Goal: Task Accomplishment & Management: Complete application form

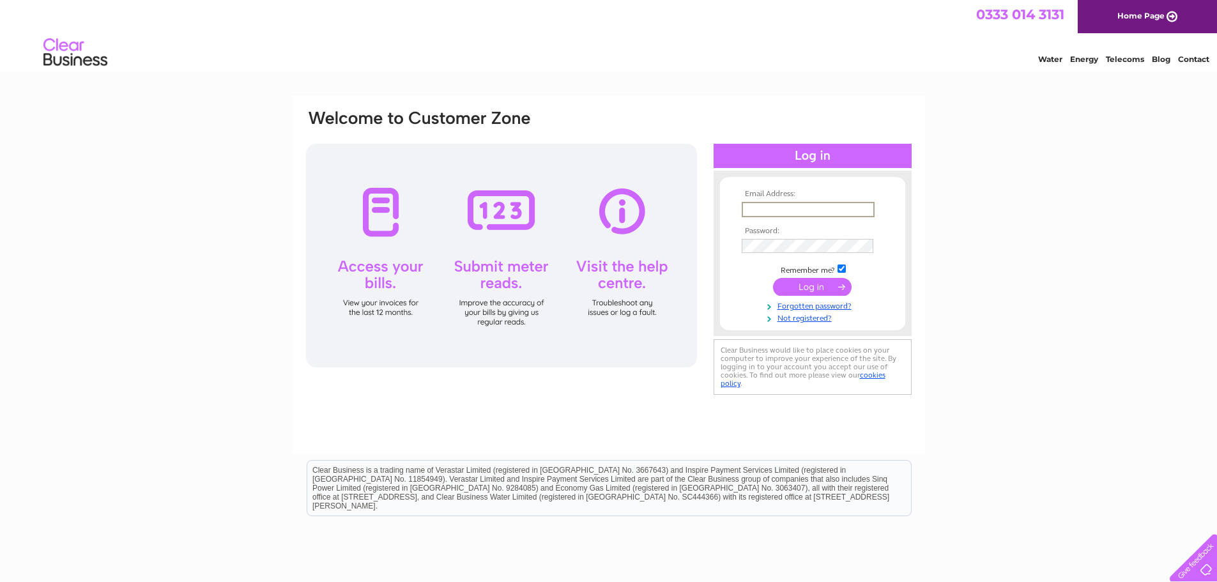
click at [766, 205] on input "text" at bounding box center [808, 209] width 133 height 15
type input "info@gravestones.co.uk"
click at [801, 318] on link "Not registered?" at bounding box center [814, 316] width 145 height 12
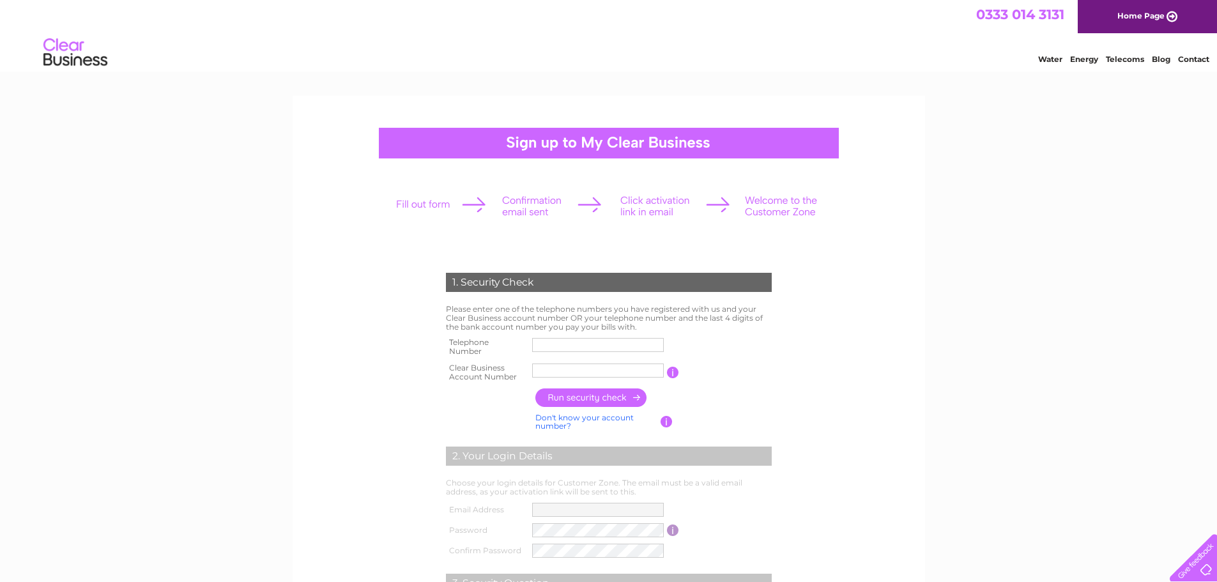
click at [560, 343] on input "text" at bounding box center [598, 345] width 132 height 14
type input "01463710178"
click at [602, 377] on input "Alastair" at bounding box center [598, 371] width 132 height 14
click at [620, 399] on input "button" at bounding box center [591, 397] width 112 height 19
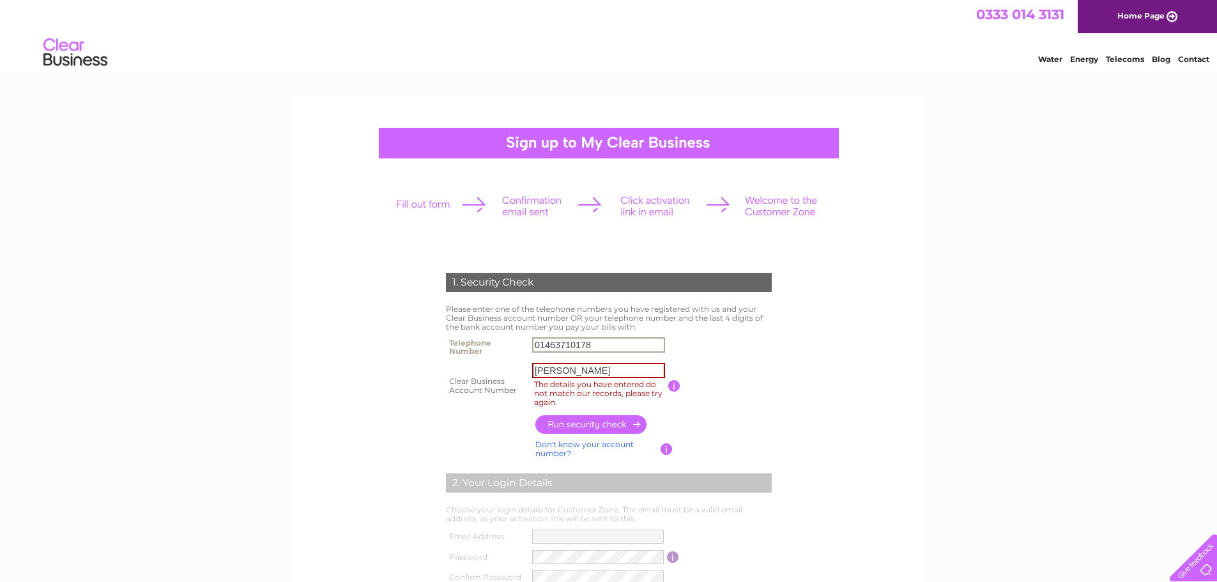
click at [597, 344] on input "01463710178" at bounding box center [598, 344] width 133 height 15
click at [772, 374] on td "You will find your account number on the top right corner of your bill and it w…" at bounding box center [727, 386] width 95 height 52
drag, startPoint x: 574, startPoint y: 372, endPoint x: 512, endPoint y: 375, distance: 62.1
click at [512, 375] on tr "Clear Business Account Number Alastair The details you have entered do not matc…" at bounding box center [609, 386] width 332 height 52
type input "P"
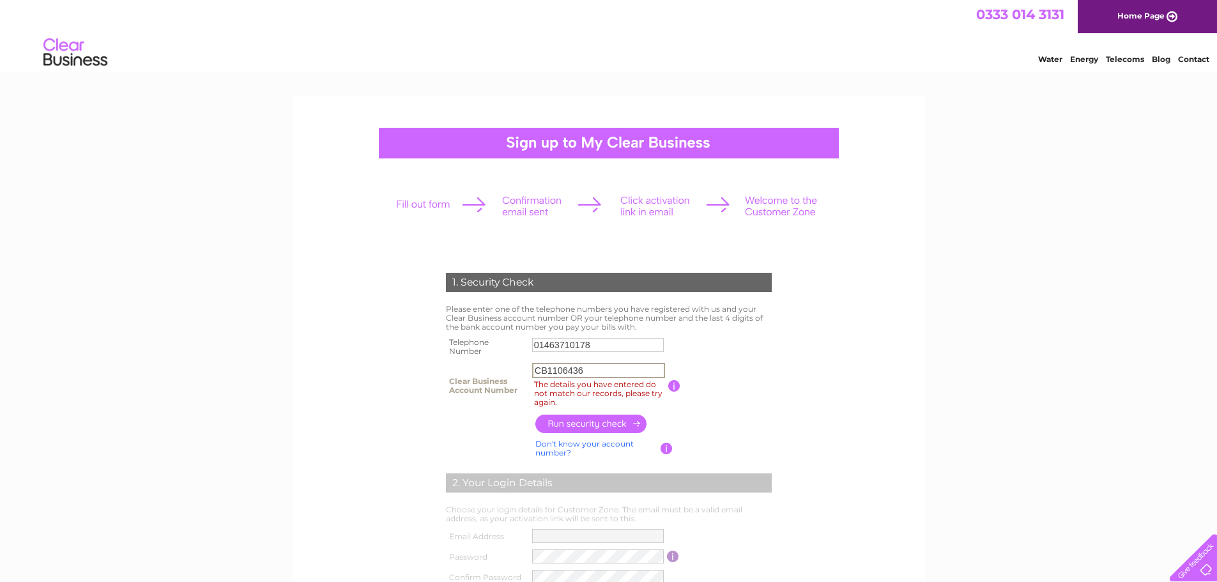
type input "CB1106436"
click at [595, 422] on input "button" at bounding box center [591, 424] width 112 height 19
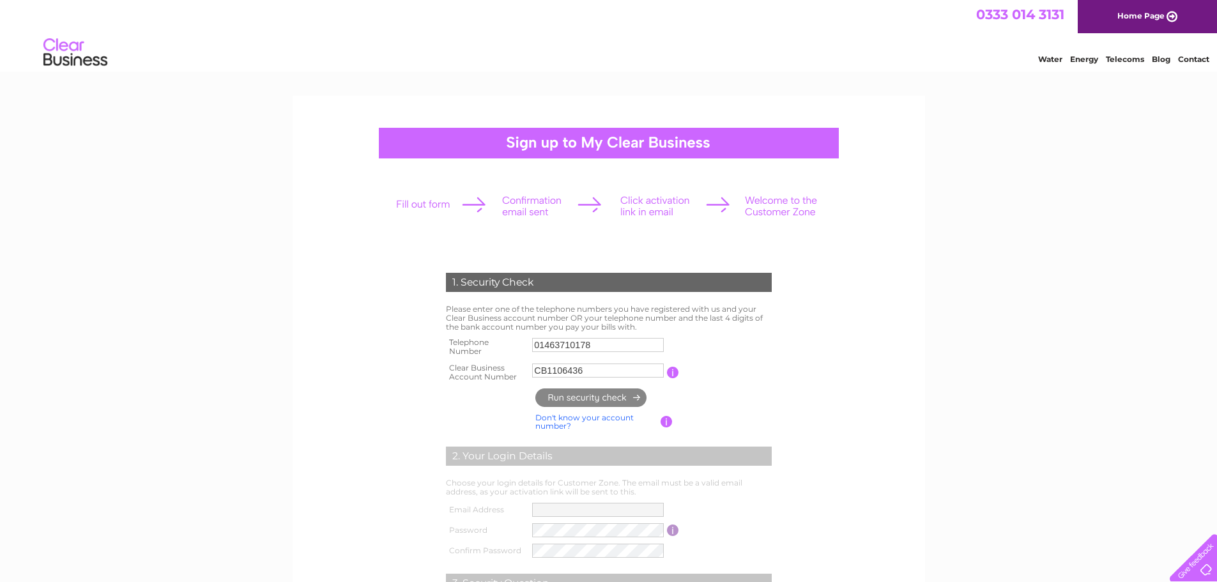
type input "**********"
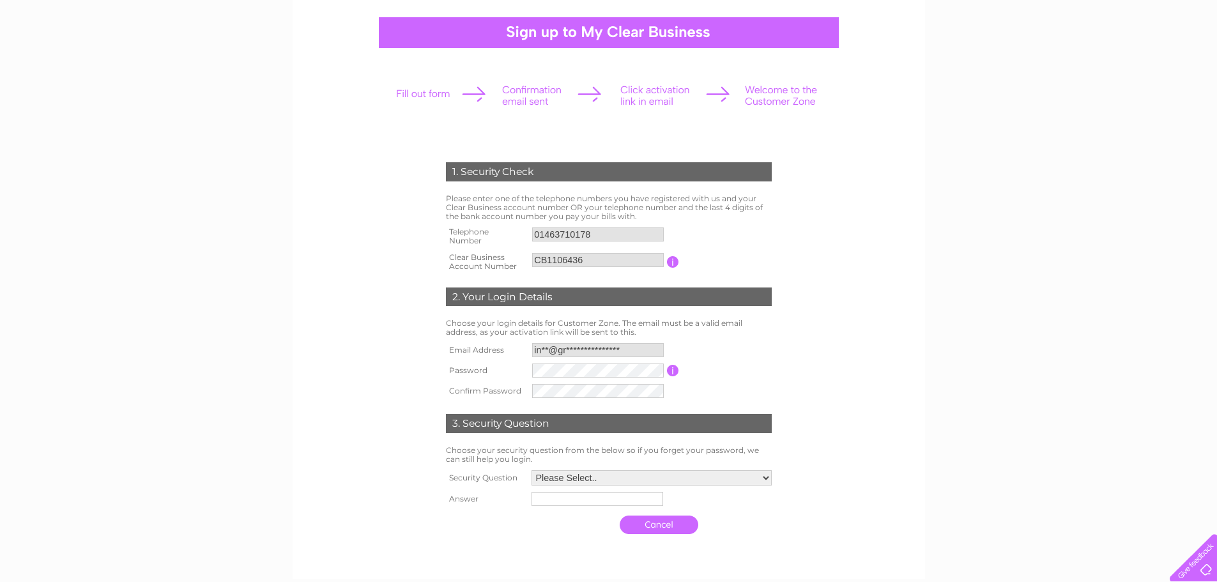
scroll to position [128, 0]
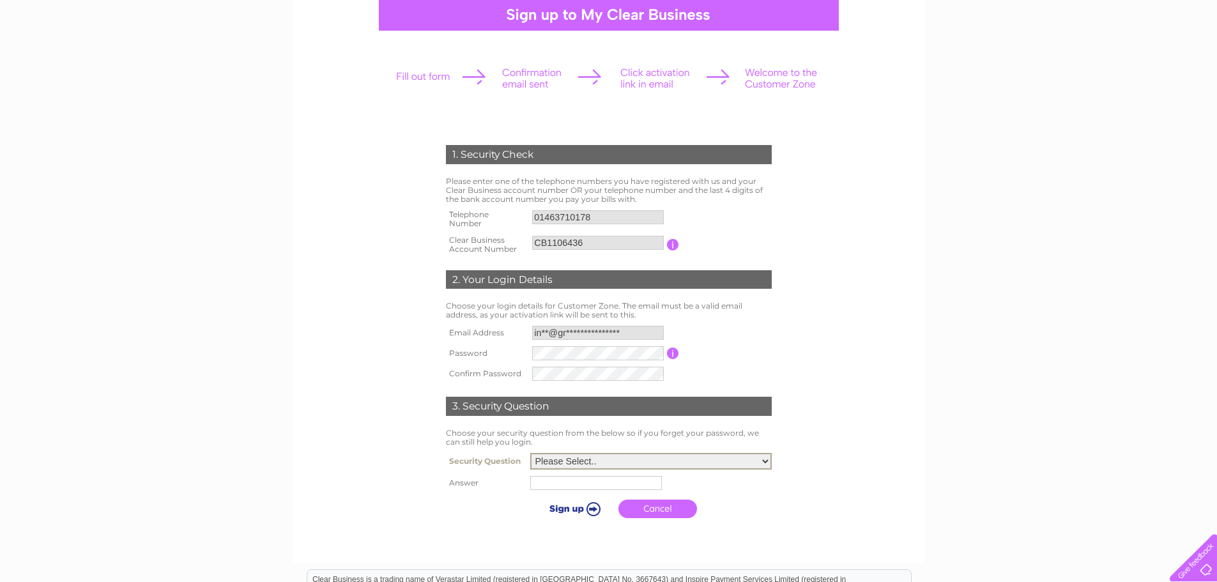
click at [767, 464] on select "Please Select.. In what town or city was your first job? In what town or city d…" at bounding box center [651, 461] width 242 height 17
select select "2"
click at [530, 454] on select "Please Select.. In what town or city was your first job? In what town or city d…" at bounding box center [651, 461] width 242 height 17
click at [583, 487] on input "text" at bounding box center [598, 482] width 133 height 15
type input "Mallorca"
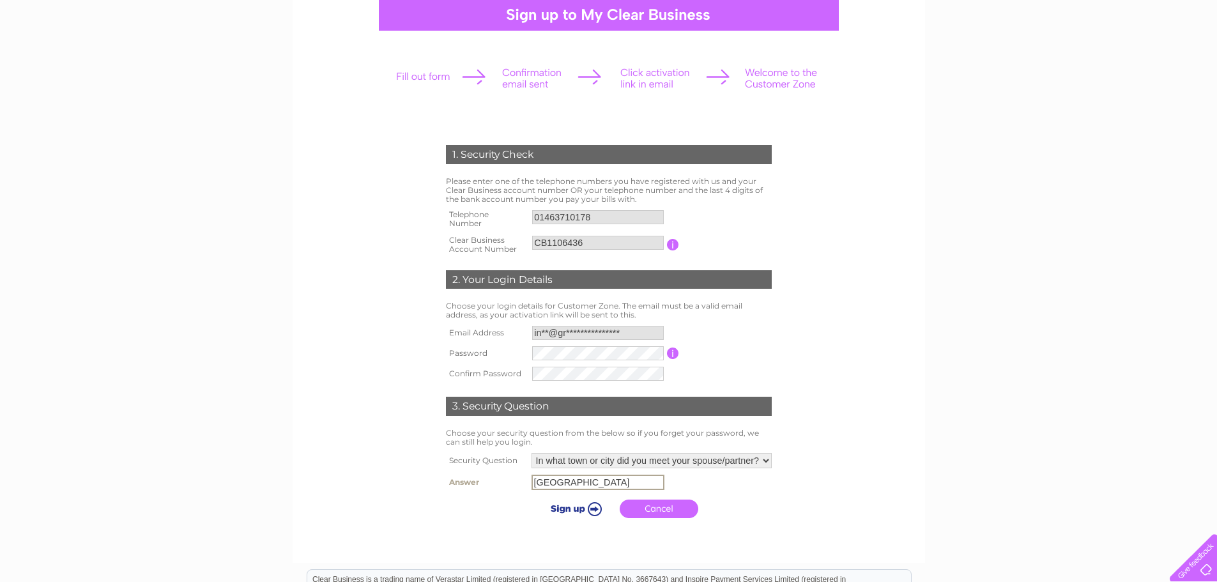
click at [656, 509] on link "Cancel" at bounding box center [659, 509] width 79 height 19
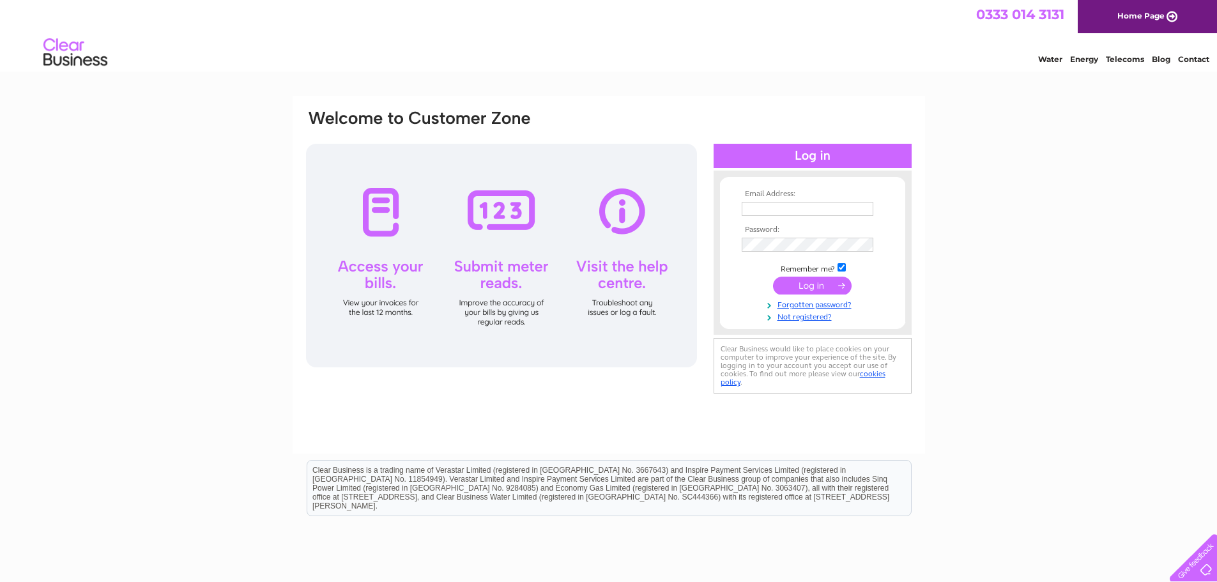
type input "CB1106436"
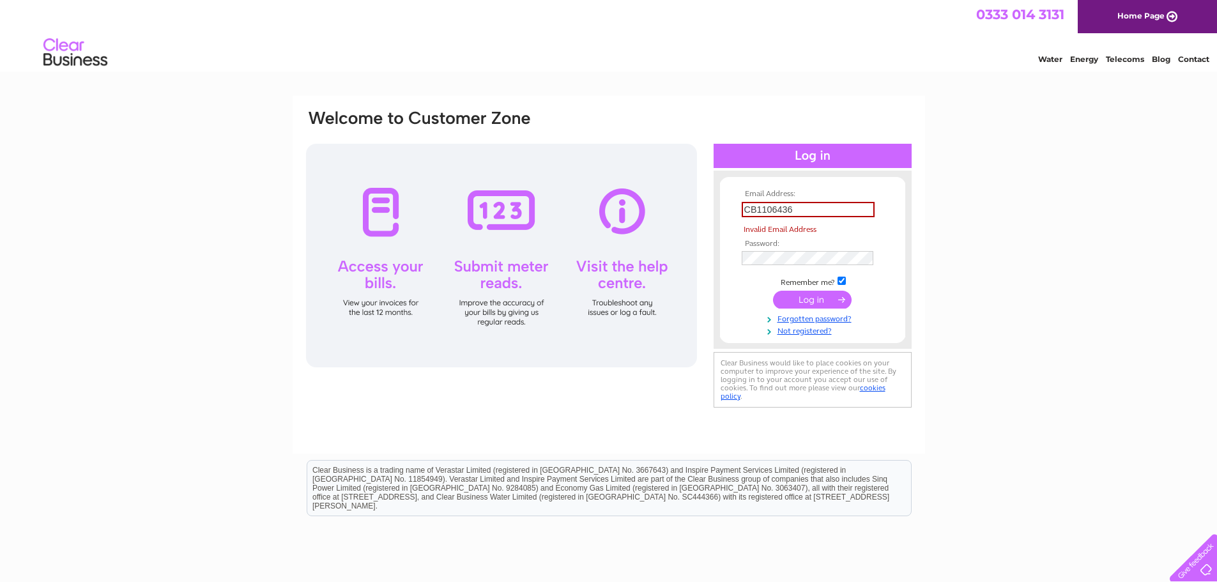
click at [813, 286] on tbody "Email Address: CB1106436 Invalid Email Address Password: Remember me?" at bounding box center [813, 263] width 148 height 146
click at [994, 392] on div "Email Address: CB1106436 Invalid Email Address Password:" at bounding box center [608, 384] width 1217 height 576
click at [949, 335] on div "Email Address: CB1106436 Invalid Email Address Password:" at bounding box center [608, 384] width 1217 height 576
click at [791, 332] on link "Not registered?" at bounding box center [814, 330] width 145 height 12
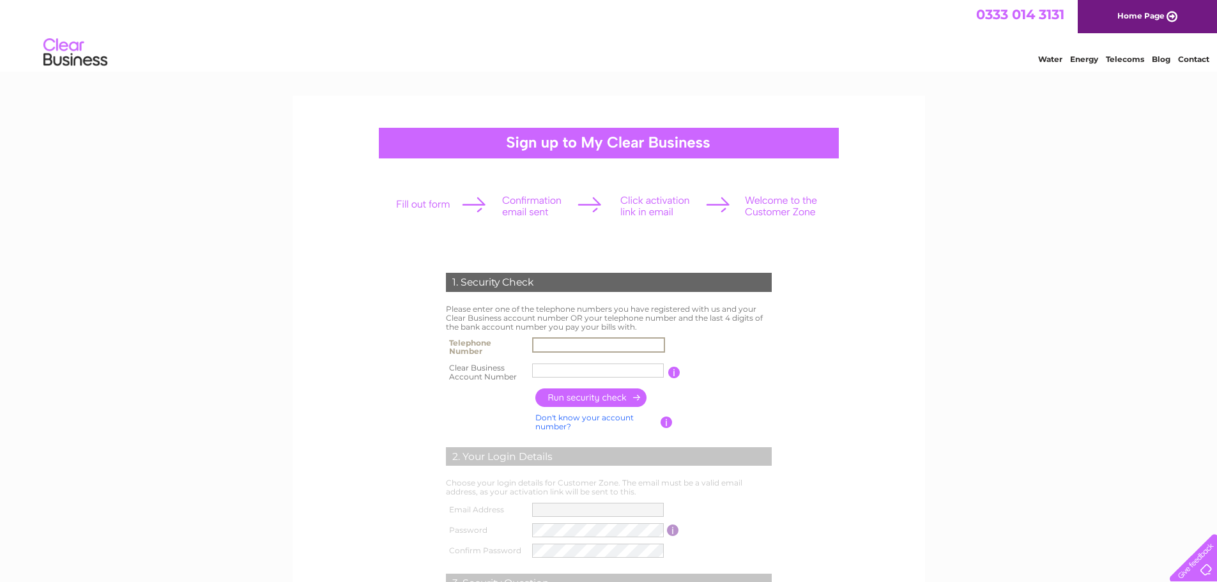
click at [612, 346] on input "text" at bounding box center [598, 344] width 133 height 15
type input "01463710178"
drag, startPoint x: 588, startPoint y: 371, endPoint x: 522, endPoint y: 368, distance: 66.5
click at [522, 368] on tr "Clear Business Account Number Alastair You will find your account number on the…" at bounding box center [609, 373] width 332 height 26
type input "CB1106436"
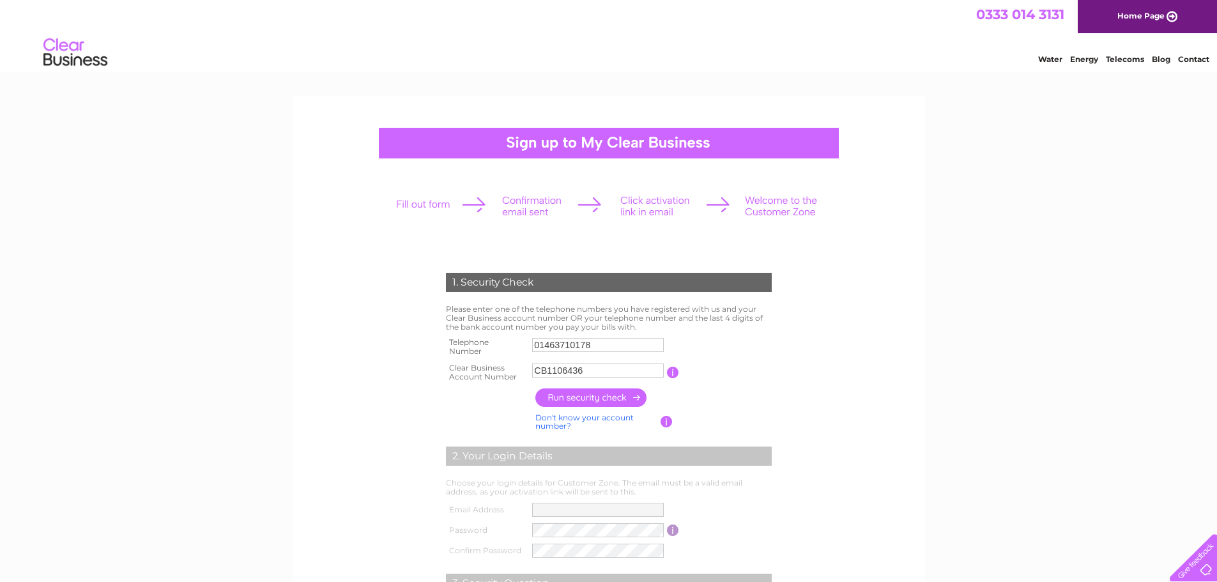
click at [610, 395] on input "button" at bounding box center [591, 397] width 112 height 19
type input "**********"
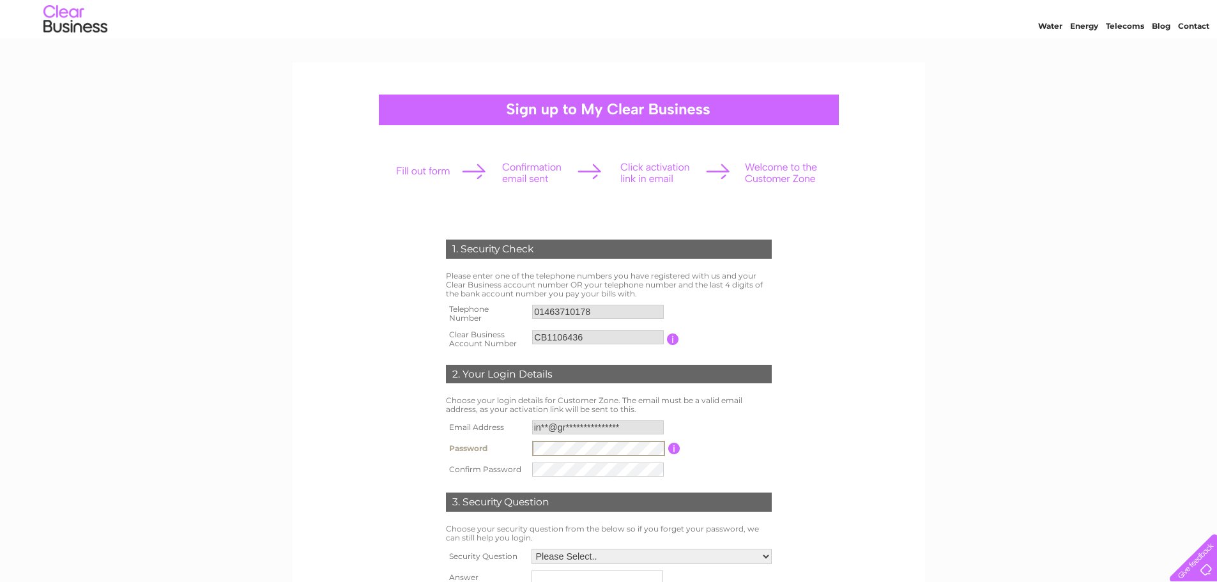
scroll to position [64, 0]
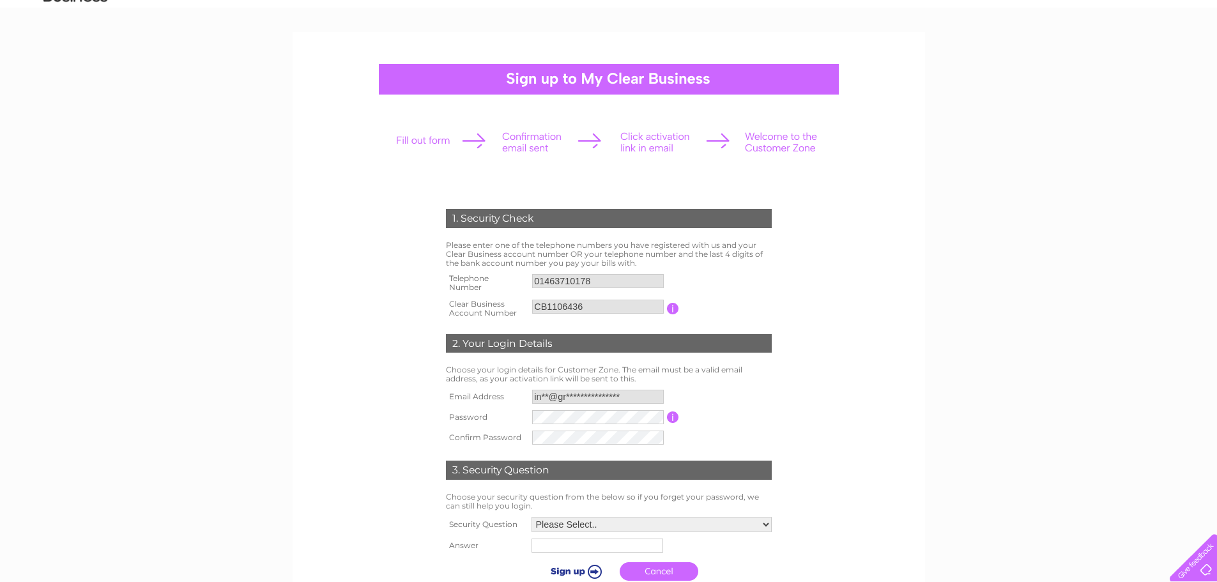
click at [677, 418] on input "button" at bounding box center [673, 417] width 12 height 12
click at [672, 418] on input "button" at bounding box center [674, 418] width 12 height 12
click at [903, 436] on form "1. Security Check Please enter one of the telephone numbers you have registered…" at bounding box center [609, 397] width 608 height 429
click at [523, 421] on tr "Password Password must be at least 6 characters long" at bounding box center [609, 418] width 332 height 22
drag, startPoint x: 528, startPoint y: 421, endPoint x: 946, endPoint y: 296, distance: 436.0
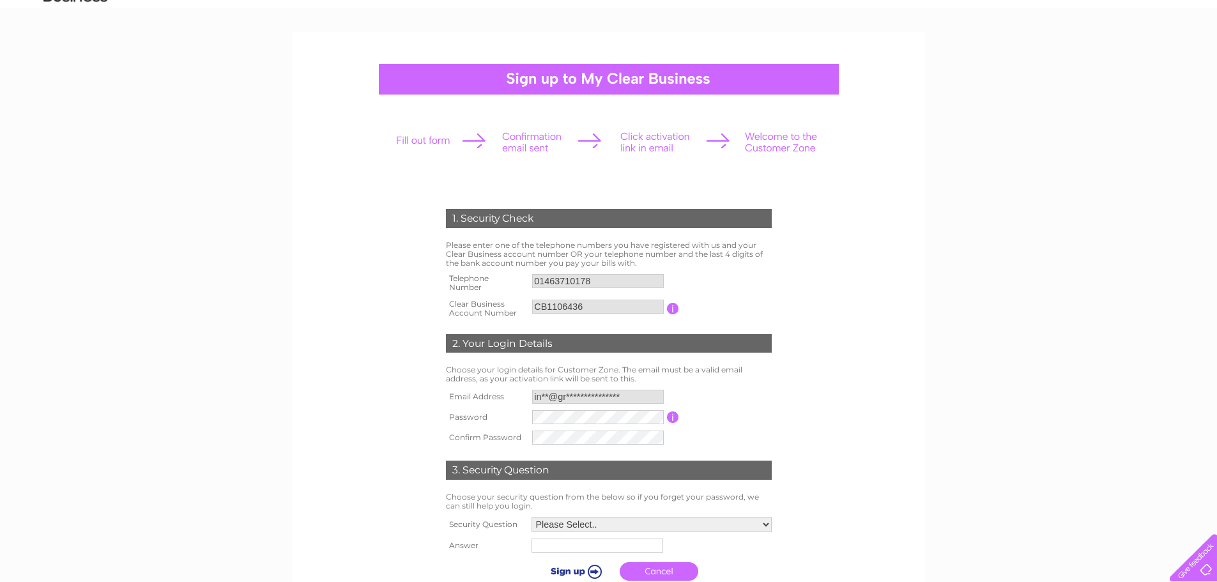
click at [946, 296] on div "1. Security Check Please enter one of the telephone numbers you have registered…" at bounding box center [608, 438] width 1217 height 812
click at [514, 423] on tr "Password Password must be at least 6 characters long" at bounding box center [609, 418] width 332 height 22
click at [766, 522] on select "Please Select.. In what town or city was your first job? In what town or city d…" at bounding box center [651, 526] width 242 height 17
select select "2"
click at [530, 518] on select "Please Select.. In what town or city was your first job? In what town or city d…" at bounding box center [651, 525] width 242 height 17
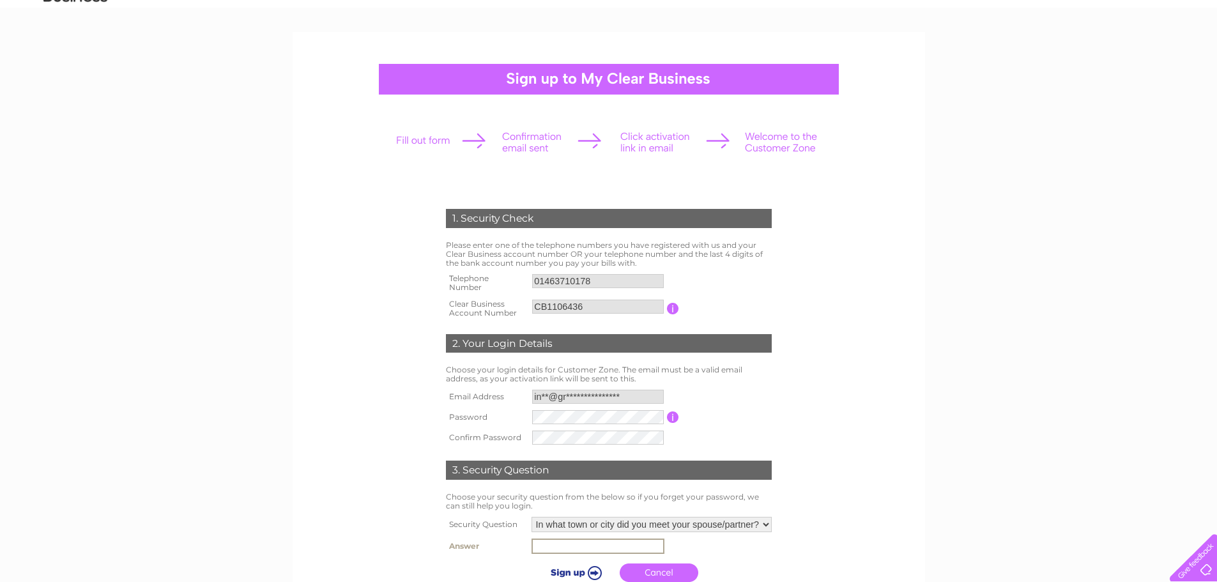
click at [597, 551] on input "text" at bounding box center [598, 546] width 133 height 15
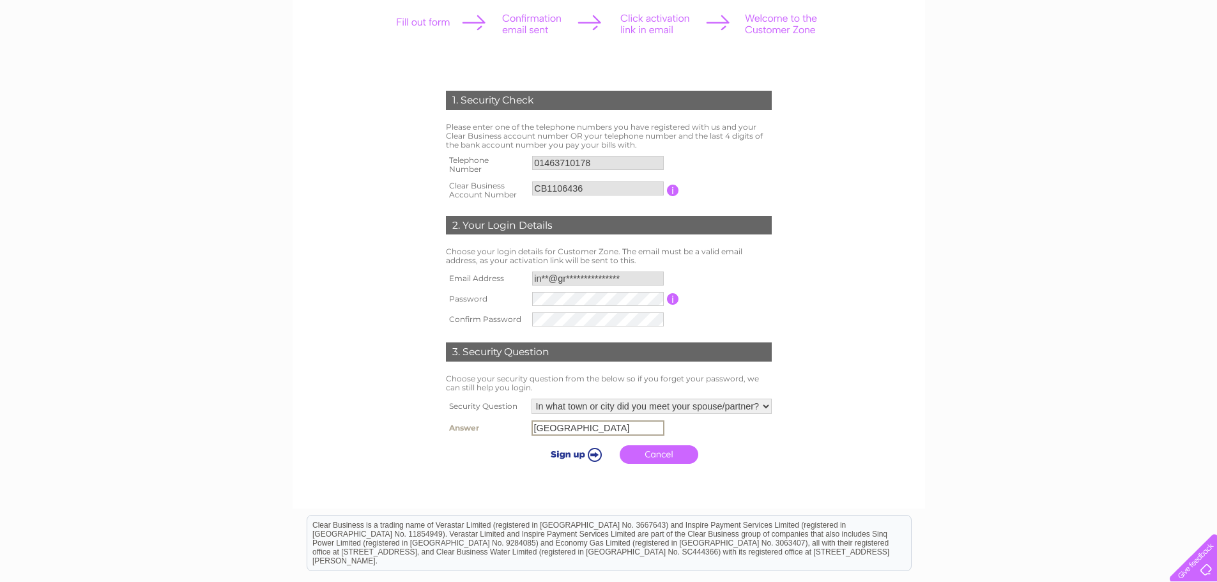
scroll to position [192, 0]
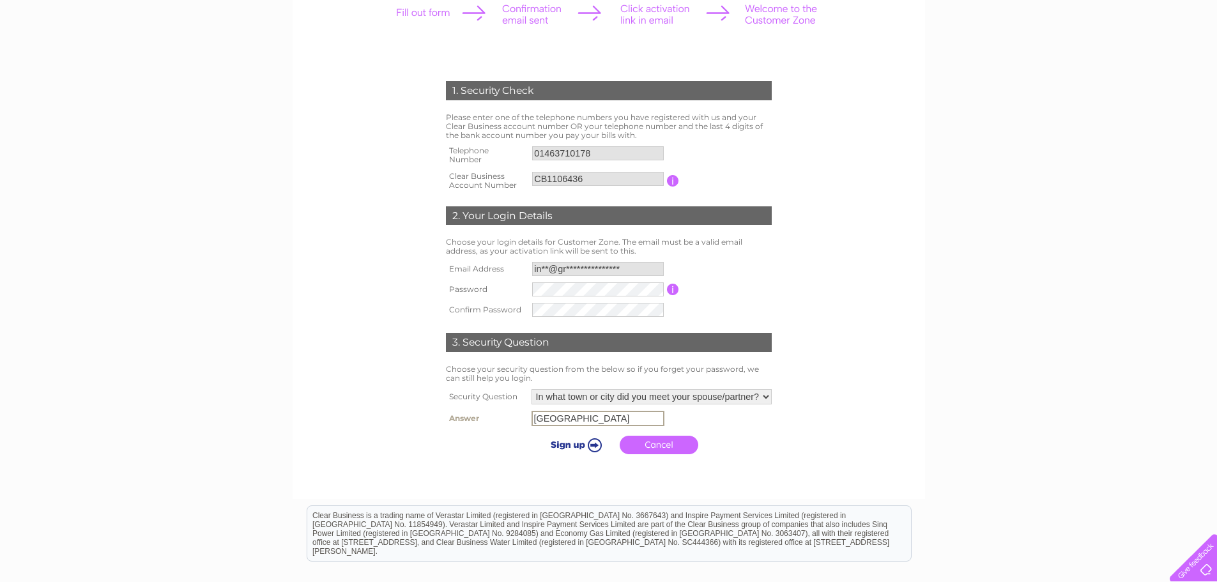
type input "Mallorca"
click at [557, 443] on input "submit" at bounding box center [574, 443] width 79 height 18
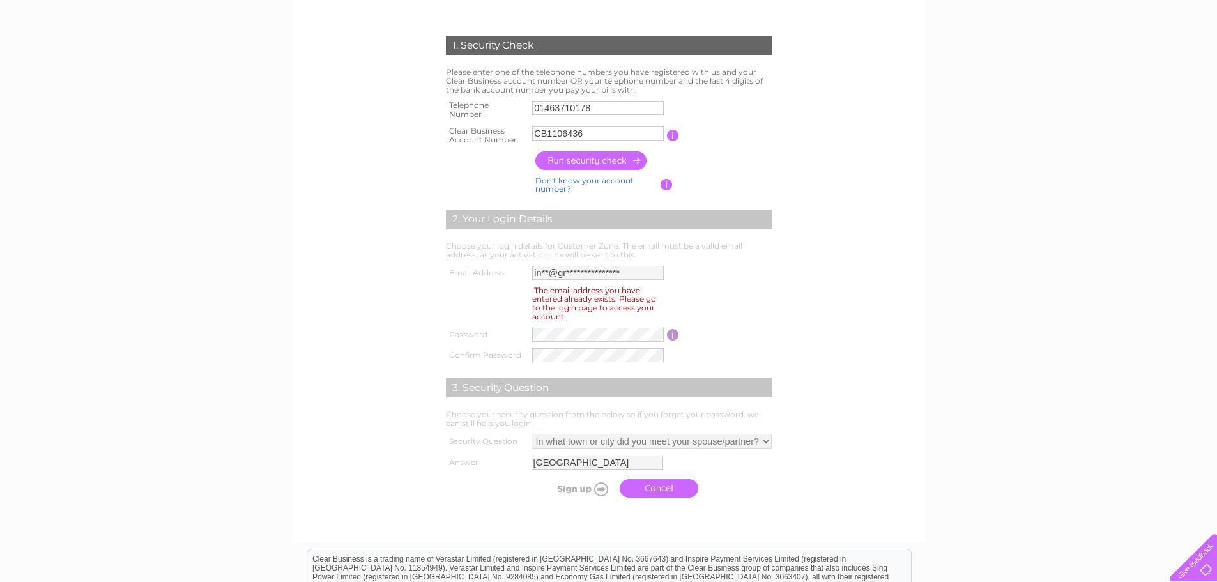
scroll to position [170, 0]
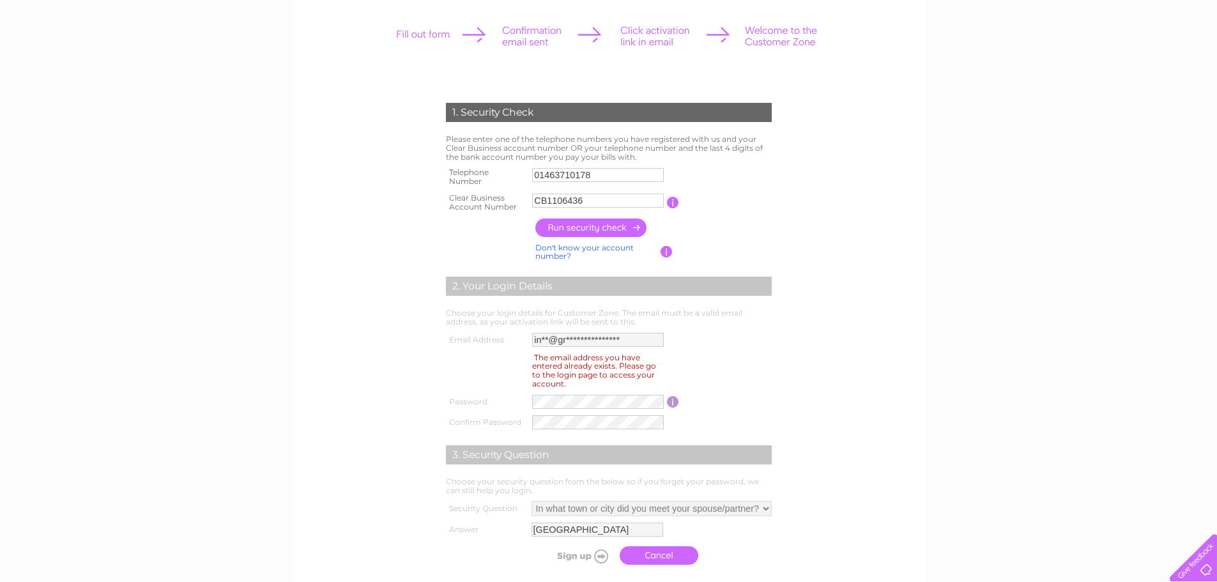
click at [668, 551] on link "Cancel" at bounding box center [659, 555] width 79 height 19
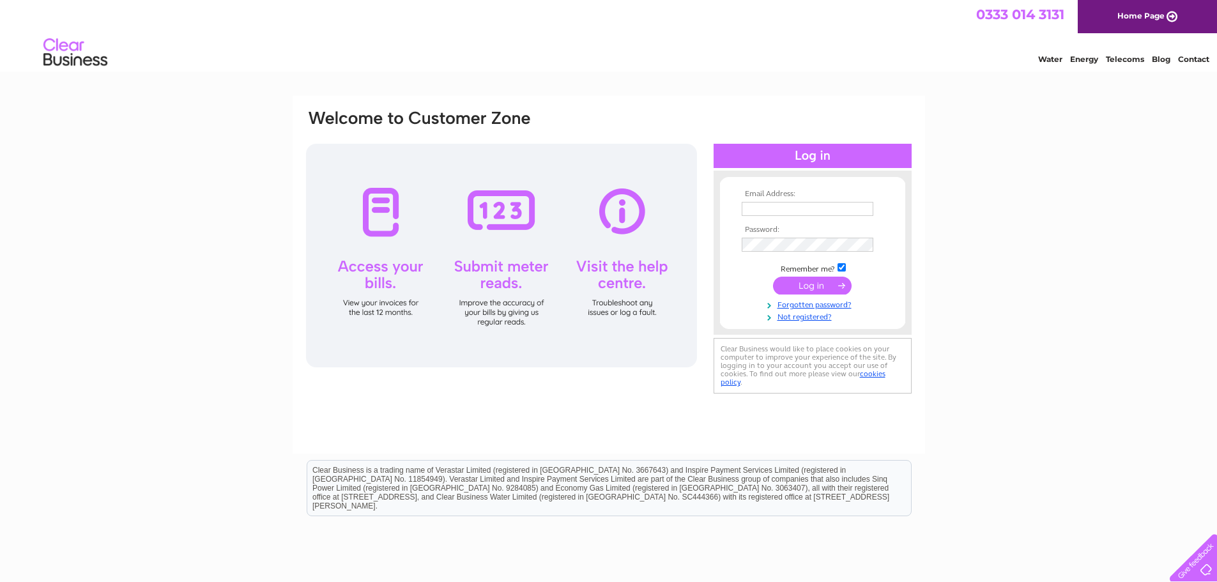
type input "CB1106436"
click at [792, 243] on tbody "Email Address: CB1106436 Password: Remember me?" at bounding box center [813, 256] width 148 height 132
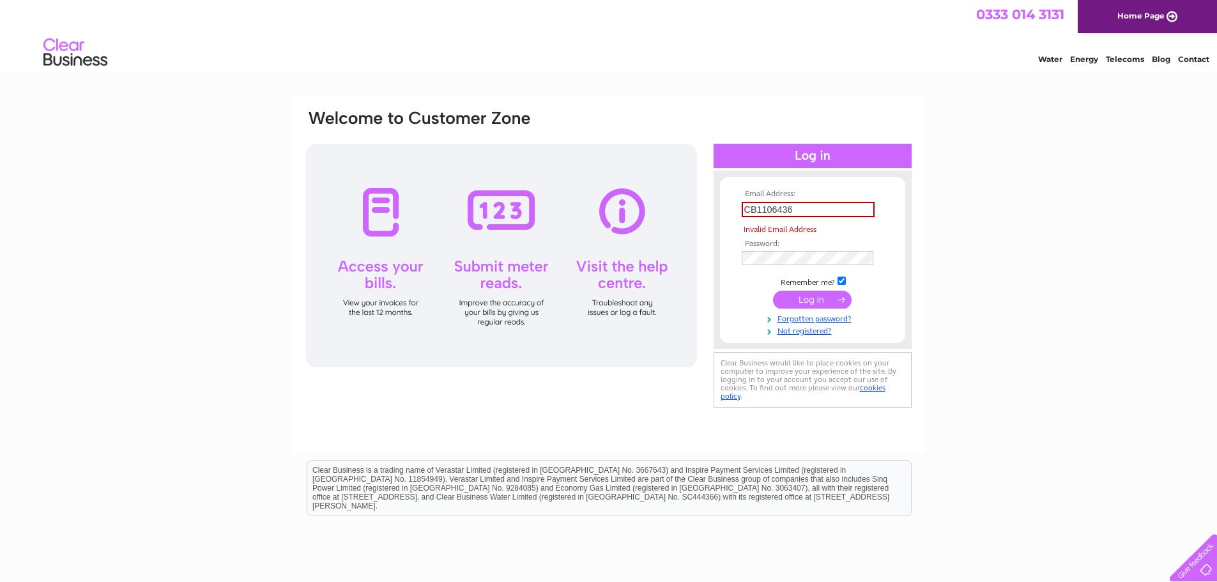
click at [894, 233] on form "Email Address: CB1106436 Invalid Email Address Password: Forgotten password?" at bounding box center [812, 263] width 185 height 146
click at [1011, 435] on div "Email Address: CB1106436 Invalid Email Address Password:" at bounding box center [608, 384] width 1217 height 576
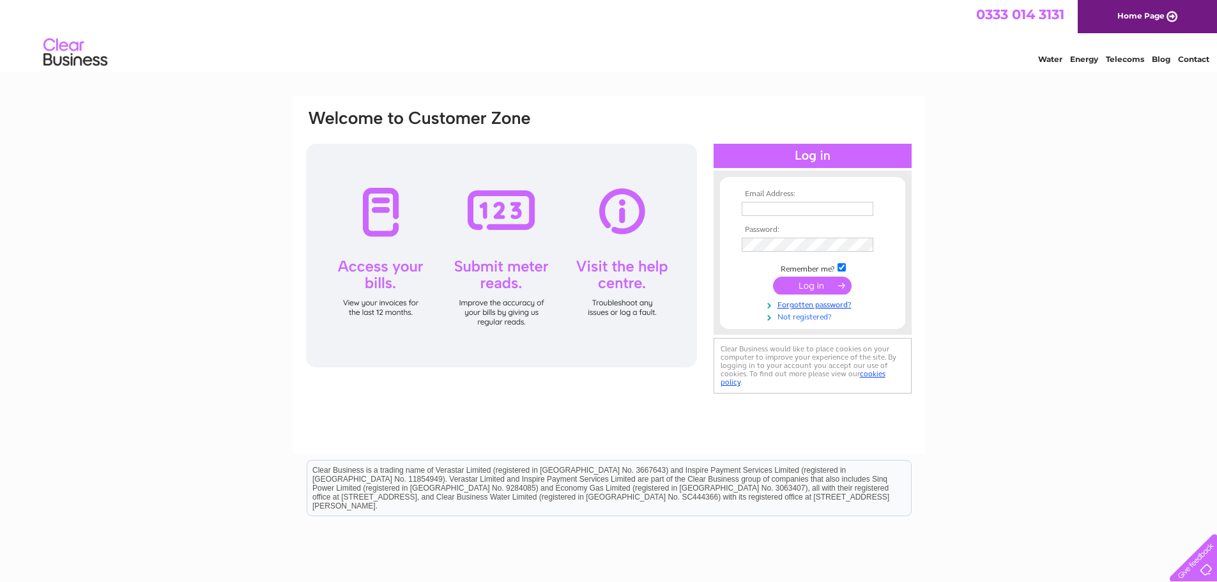
type input "CB1106436"
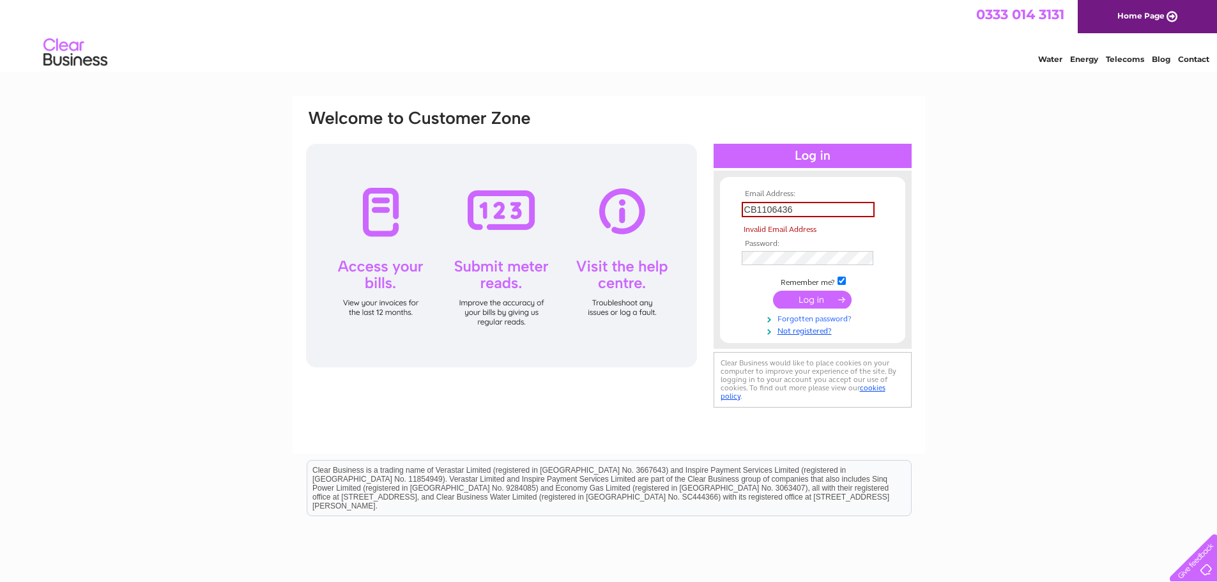
click at [787, 314] on tbody "Email Address: CB1106436 Invalid Email Address Password: Remember me?" at bounding box center [813, 263] width 148 height 146
click at [792, 332] on link "Not registered?" at bounding box center [814, 330] width 145 height 12
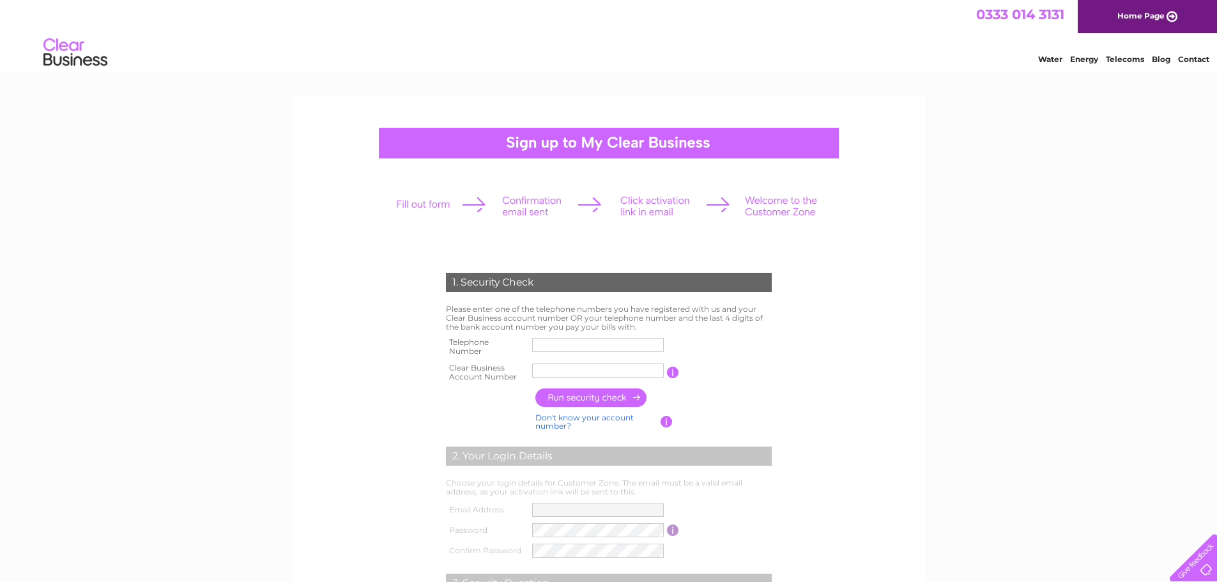
click at [557, 346] on input "text" at bounding box center [598, 345] width 132 height 14
type input "01463710178"
drag, startPoint x: 573, startPoint y: 373, endPoint x: 464, endPoint y: 378, distance: 109.3
click at [464, 378] on tr "Clear Business Account Number Alastair You will find your account number on the…" at bounding box center [609, 373] width 332 height 26
type input "CB1106436"
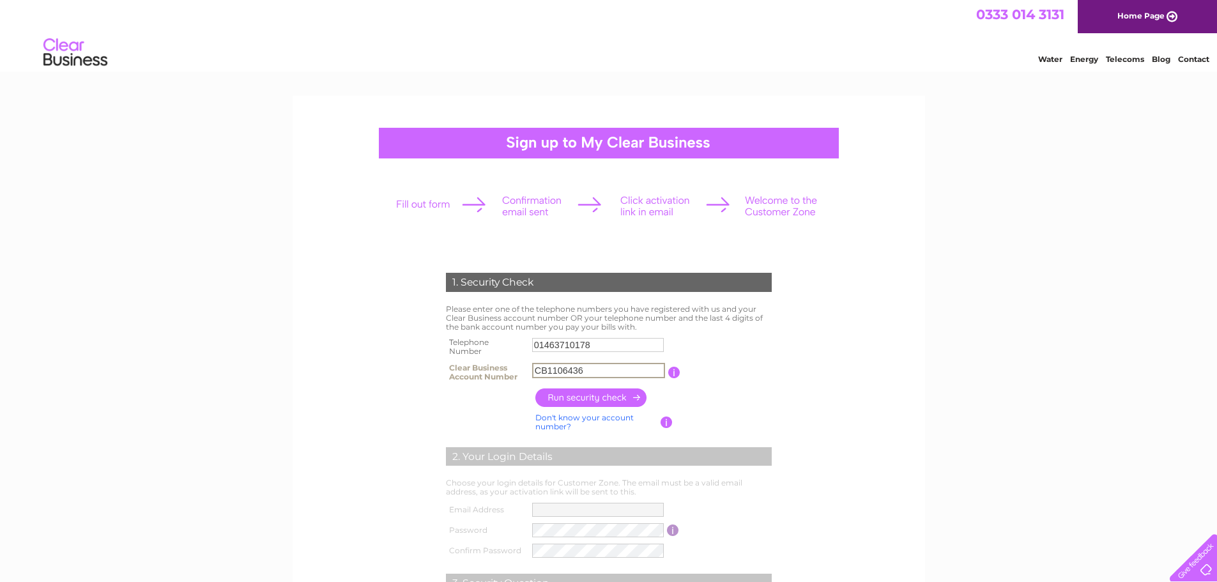
click at [609, 400] on input "button" at bounding box center [591, 397] width 112 height 19
type input "**********"
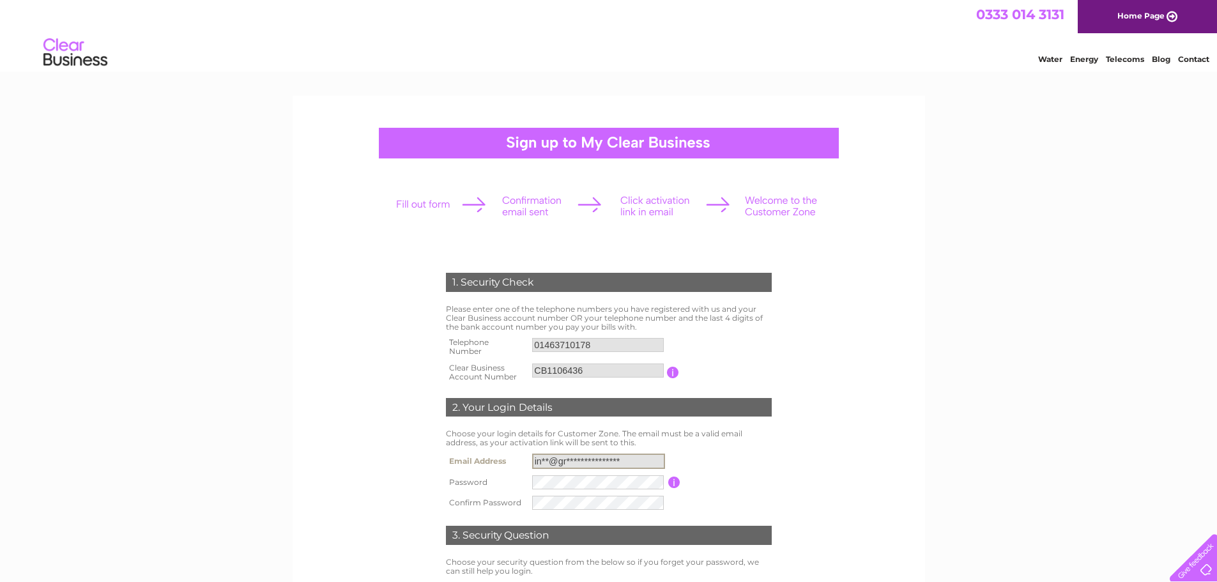
drag, startPoint x: 634, startPoint y: 459, endPoint x: 479, endPoint y: 459, distance: 155.9
click at [479, 459] on tr "**********" at bounding box center [609, 461] width 332 height 22
click at [670, 369] on input "button" at bounding box center [673, 373] width 12 height 12
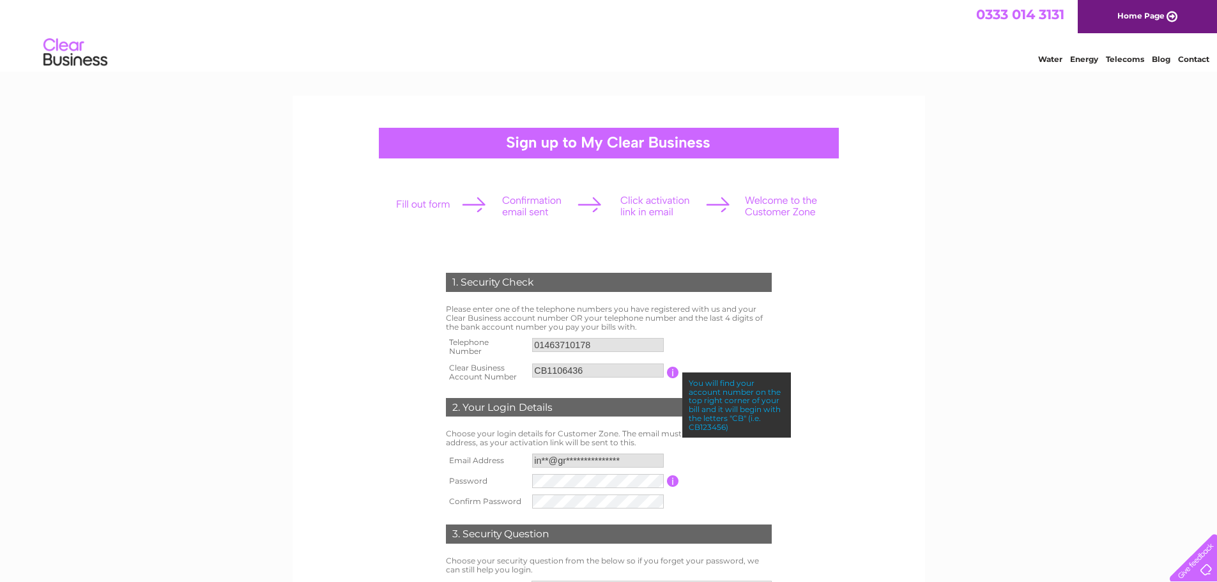
click at [671, 339] on table "Telephone Number 01463710178 Clear Business Account Number CB1106436 You will f…" at bounding box center [609, 359] width 332 height 50
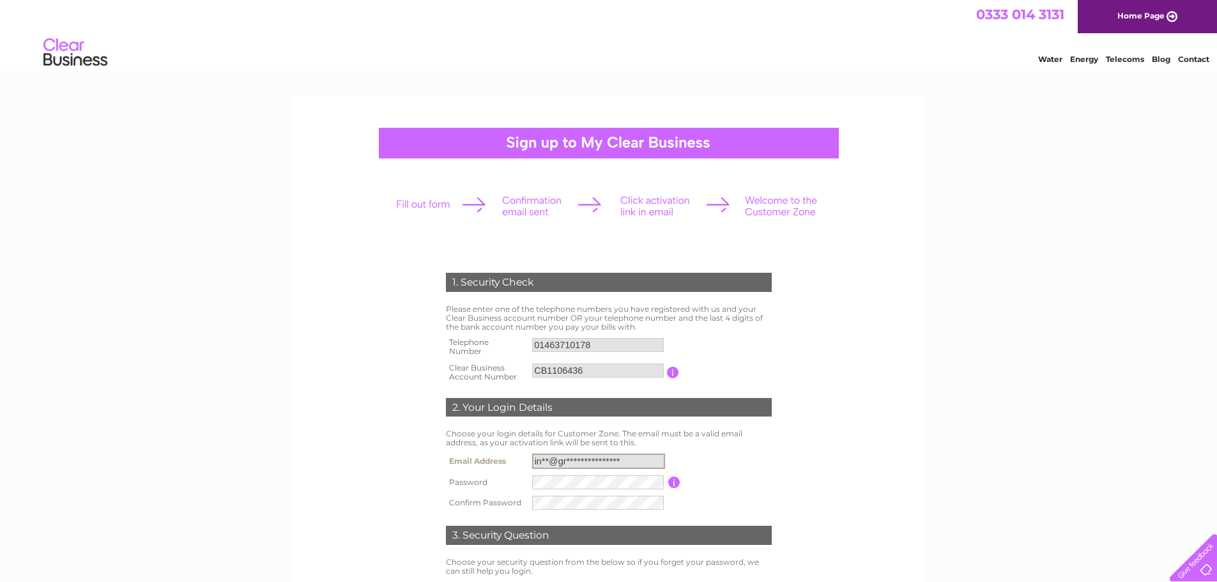
drag, startPoint x: 627, startPoint y: 462, endPoint x: 494, endPoint y: 464, distance: 133.6
click at [494, 464] on tr "**********" at bounding box center [609, 461] width 332 height 22
